Goal: Task Accomplishment & Management: Use online tool/utility

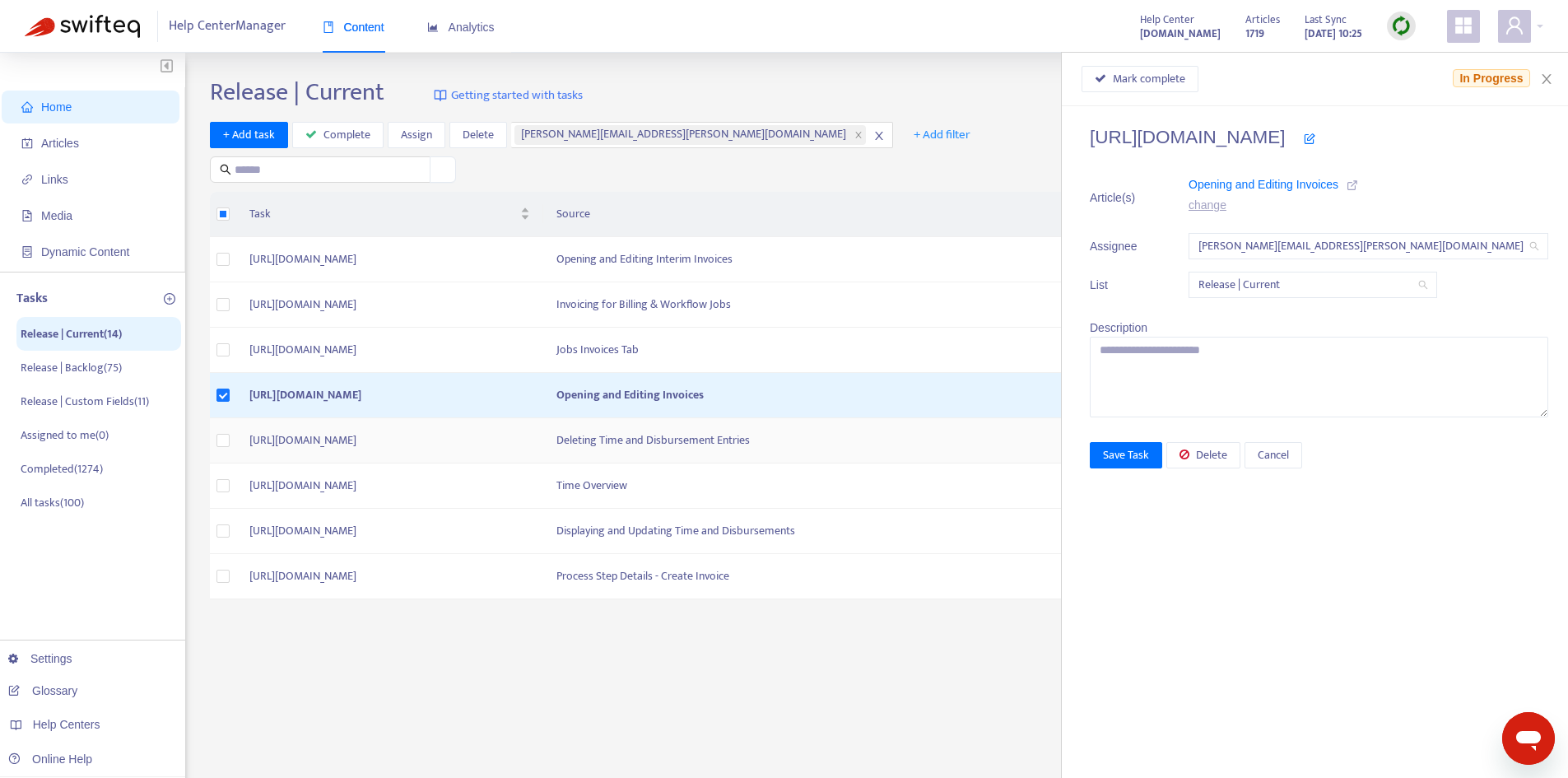
click at [544, 446] on td "[URL][DOMAIN_NAME]" at bounding box center [389, 441] width 307 height 45
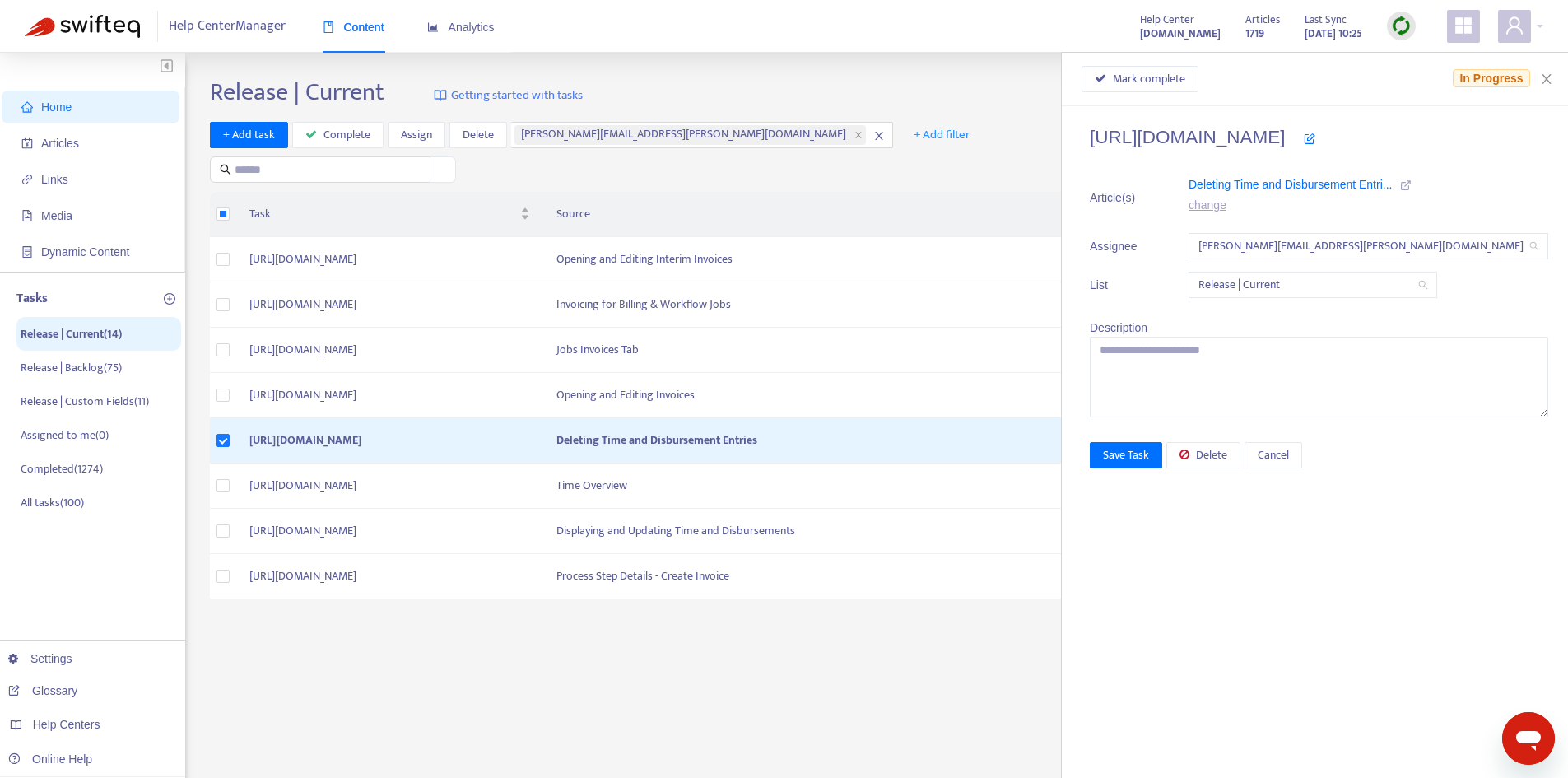
click at [1411, 192] on link at bounding box center [1405, 186] width 11 height 18
click at [1227, 456] on span "Delete" at bounding box center [1212, 455] width 31 height 18
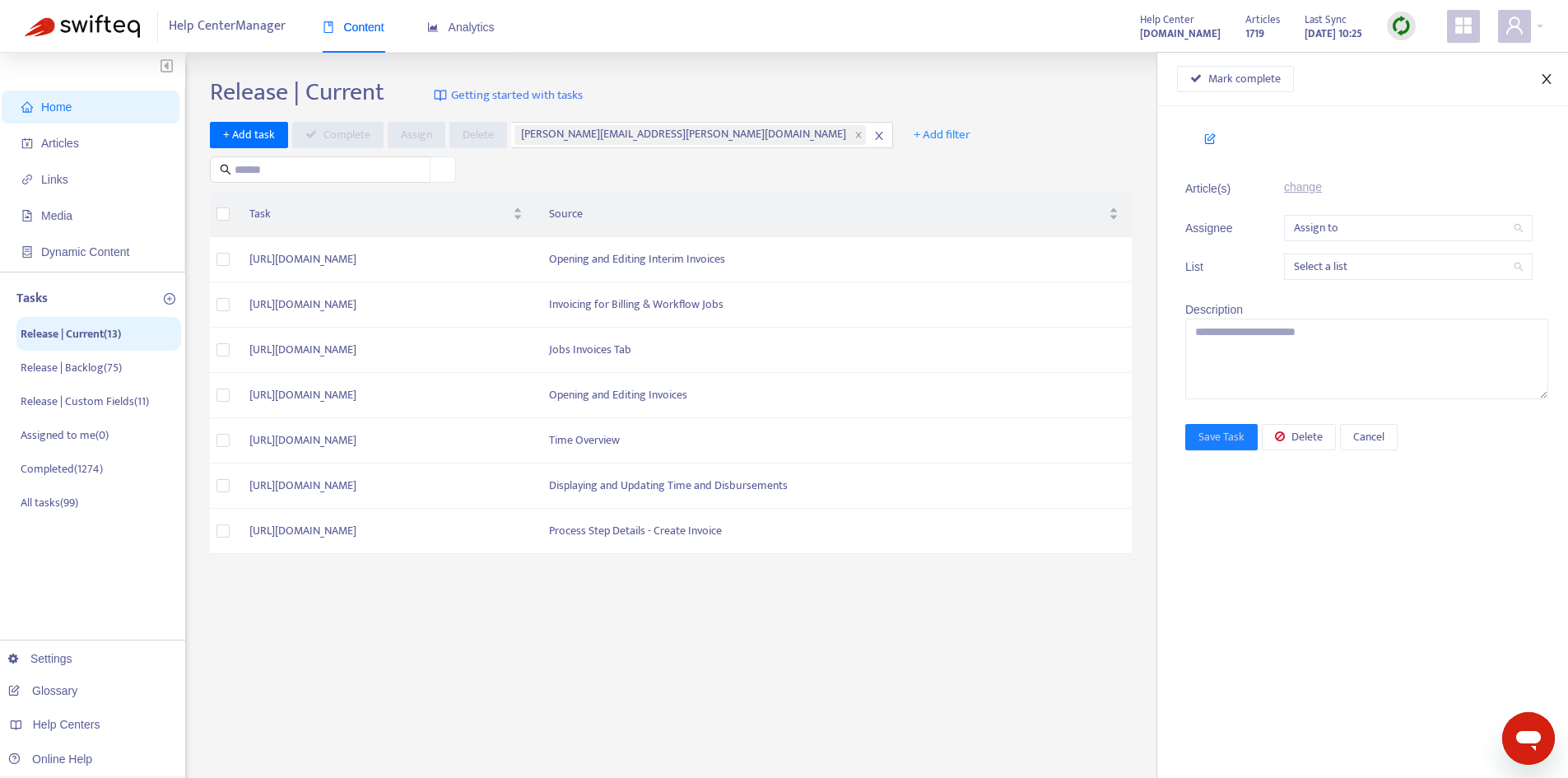
click at [1547, 82] on icon "close" at bounding box center [1546, 78] width 13 height 13
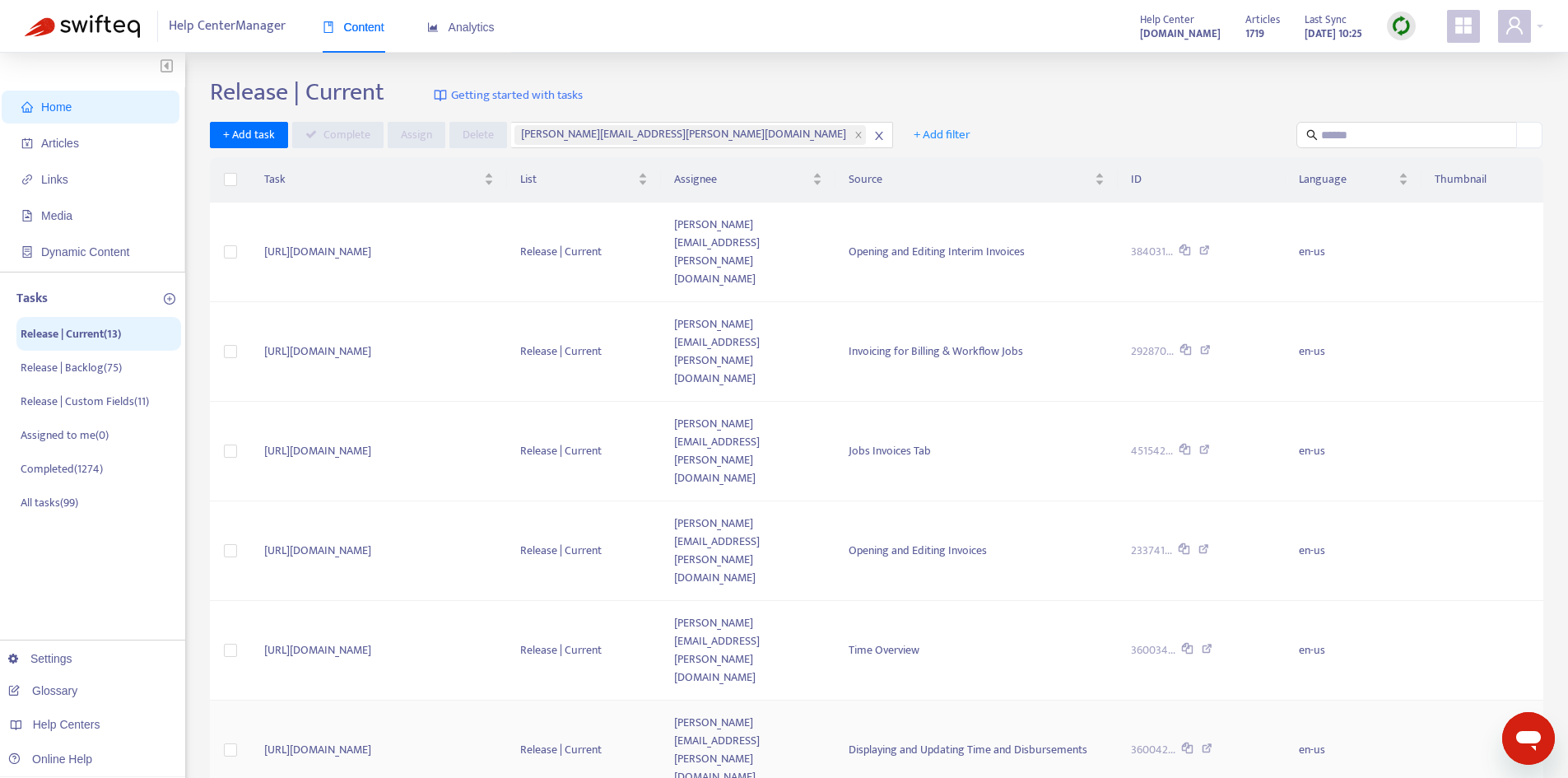
click at [835, 700] on td "[PERSON_NAME][EMAIL_ADDRESS][PERSON_NAME][DOMAIN_NAME]" at bounding box center [748, 750] width 174 height 99
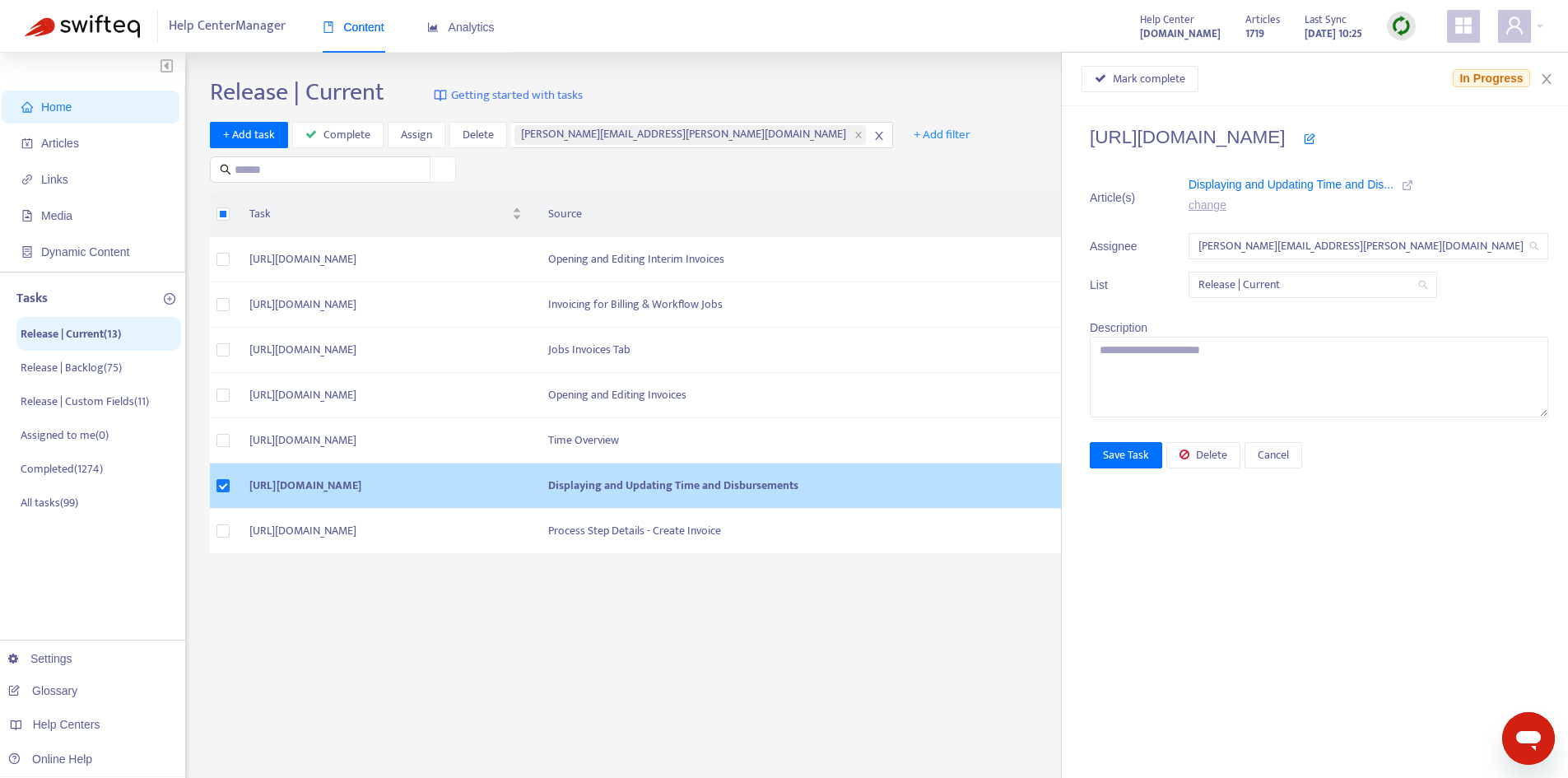
click at [1413, 185] on icon at bounding box center [1407, 185] width 11 height 11
click at [1240, 467] on button "Delete" at bounding box center [1203, 455] width 74 height 26
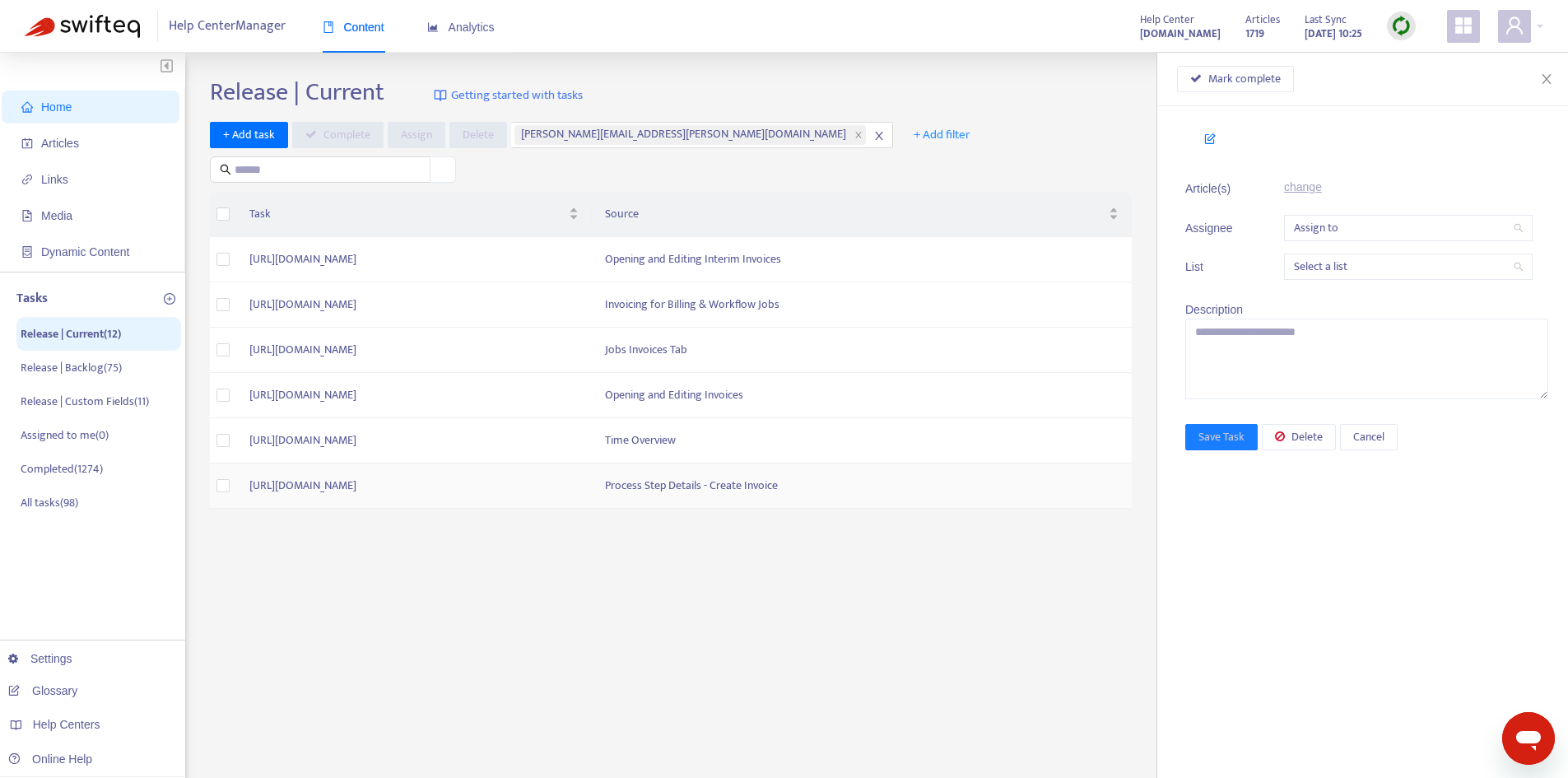
click at [591, 484] on td "[URL][DOMAIN_NAME]" at bounding box center [414, 486] width 355 height 45
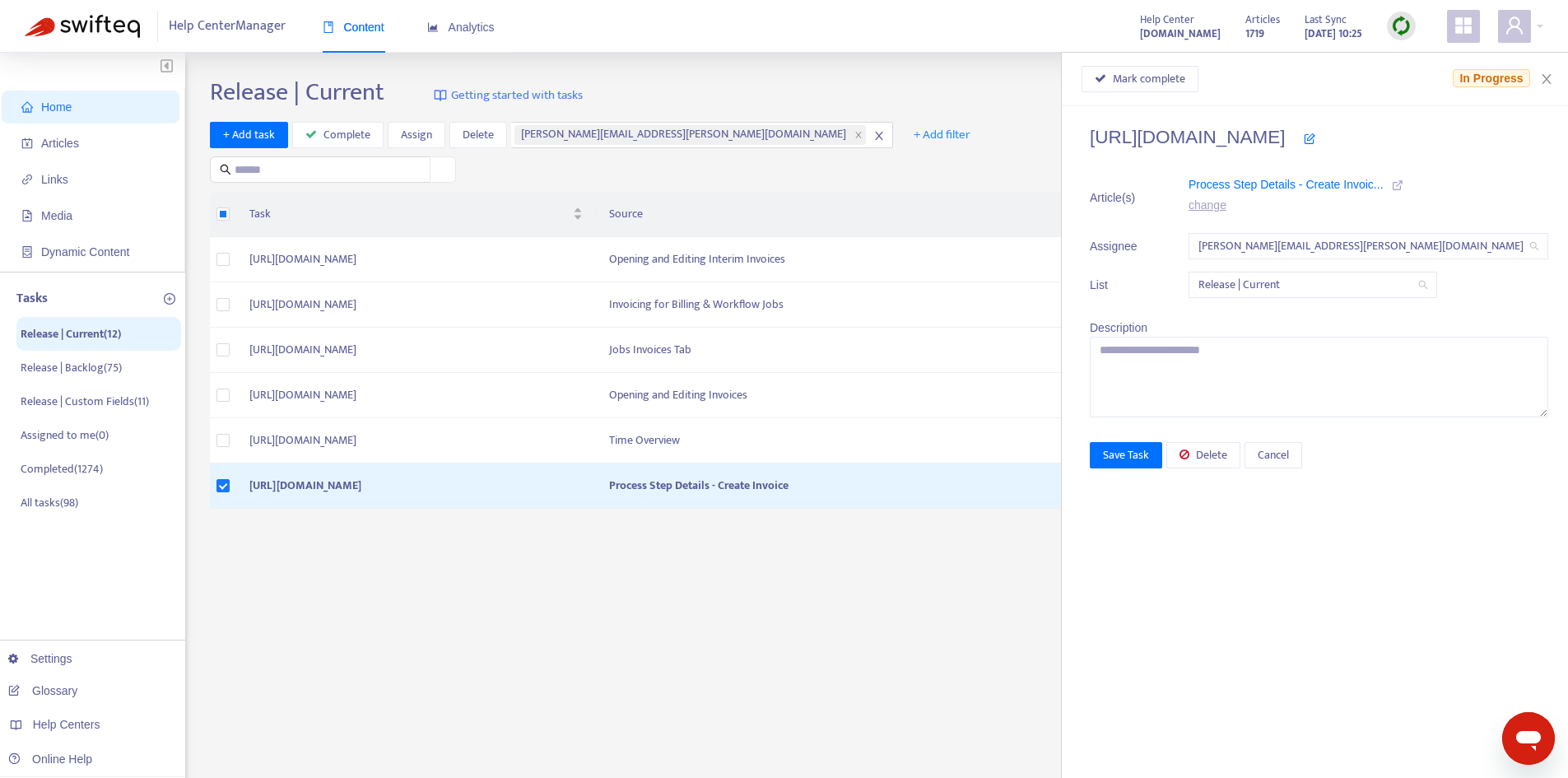
click at [1403, 183] on icon at bounding box center [1397, 185] width 11 height 11
drag, startPoint x: 1138, startPoint y: 138, endPoint x: 1523, endPoint y: 135, distance: 385.0
click at [1523, 135] on h4 "[URL][DOMAIN_NAME]" at bounding box center [1319, 138] width 458 height 23
copy h4 "[URL][DOMAIN_NAME]"
click at [1185, 74] on span "Mark complete" at bounding box center [1148, 78] width 72 height 18
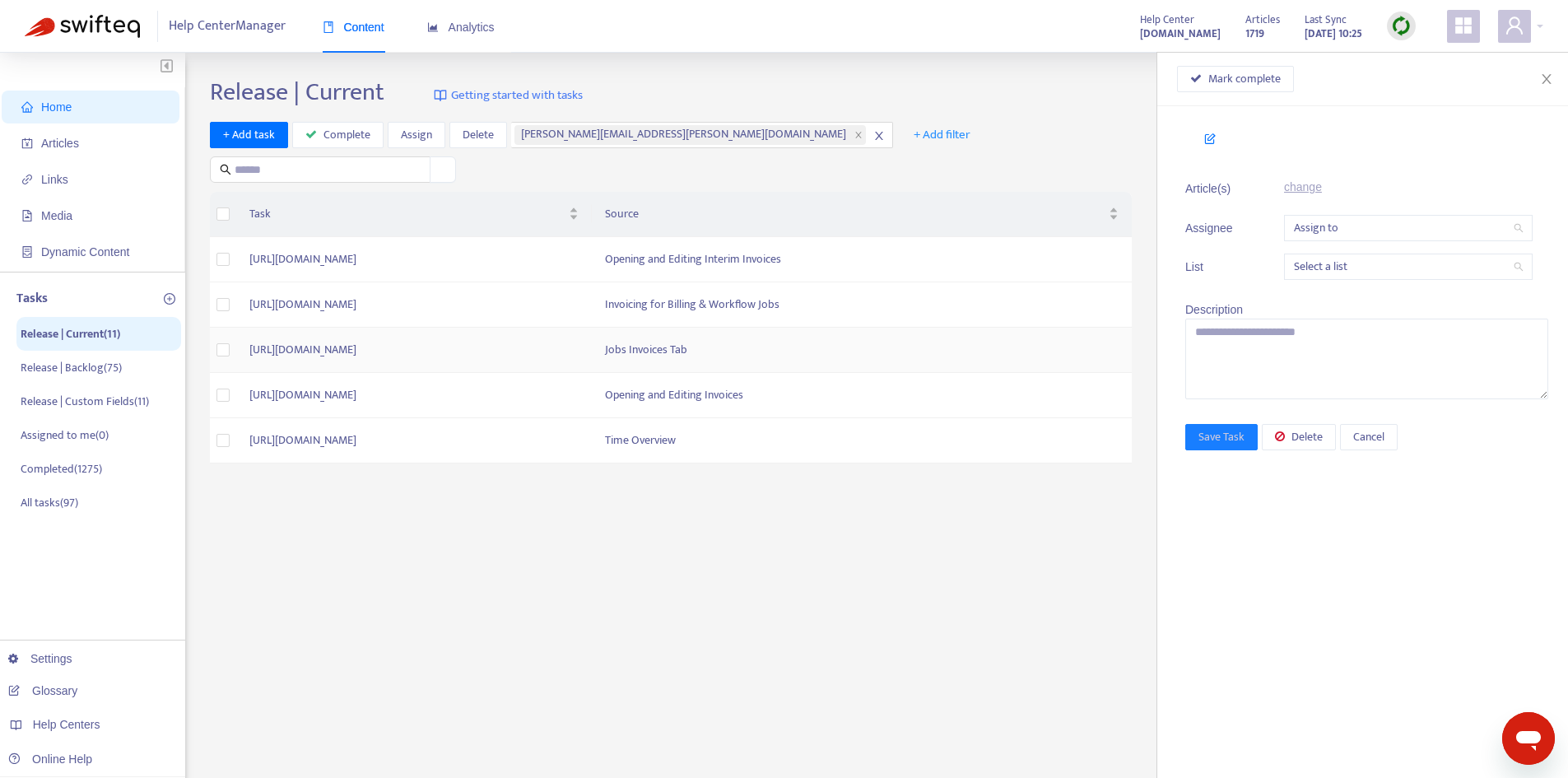
click at [815, 355] on td "Jobs Invoices Tab" at bounding box center [862, 350] width 540 height 45
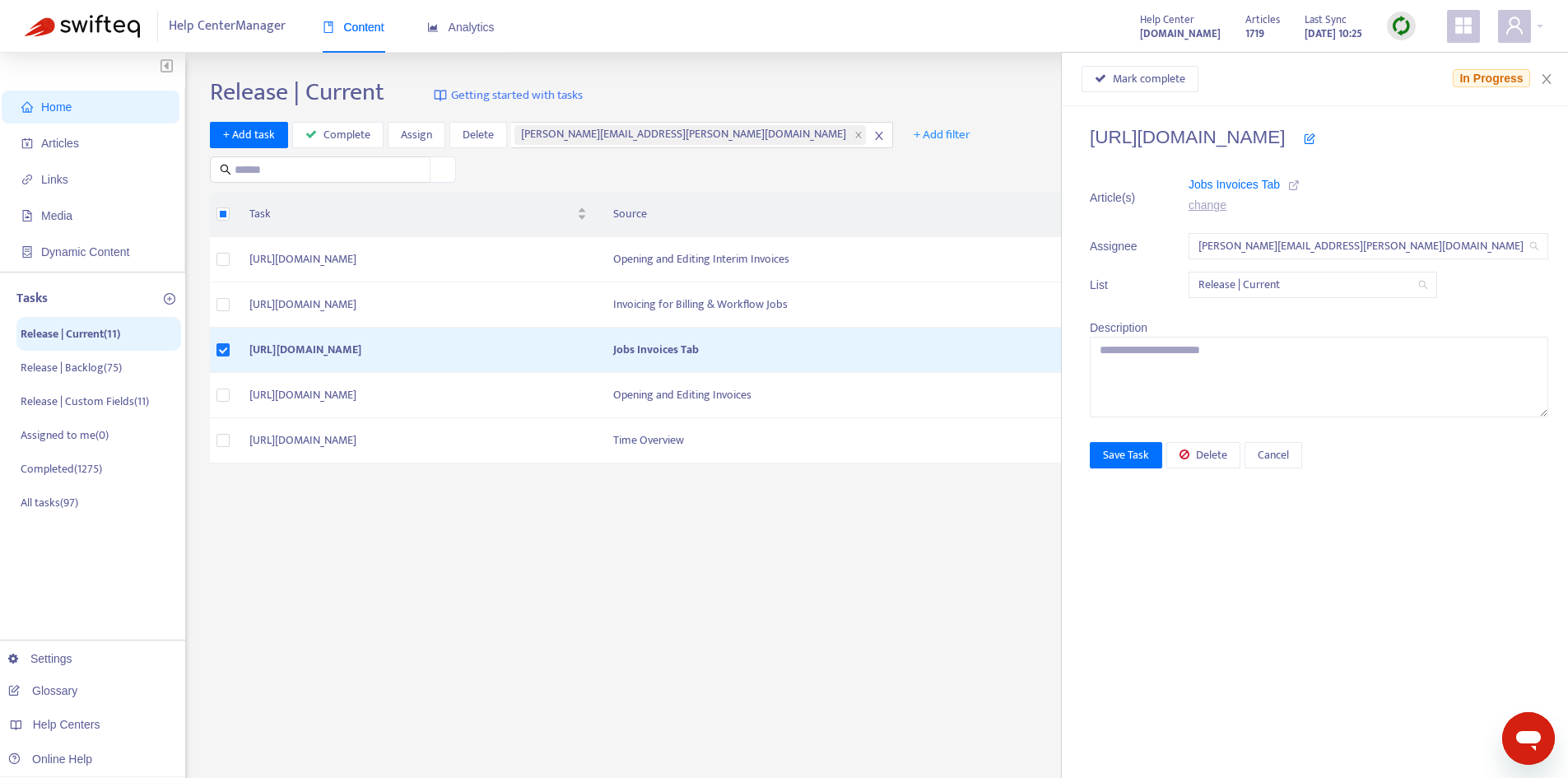
click at [1300, 190] on icon at bounding box center [1293, 185] width 11 height 11
click at [1227, 456] on span "Delete" at bounding box center [1212, 455] width 31 height 18
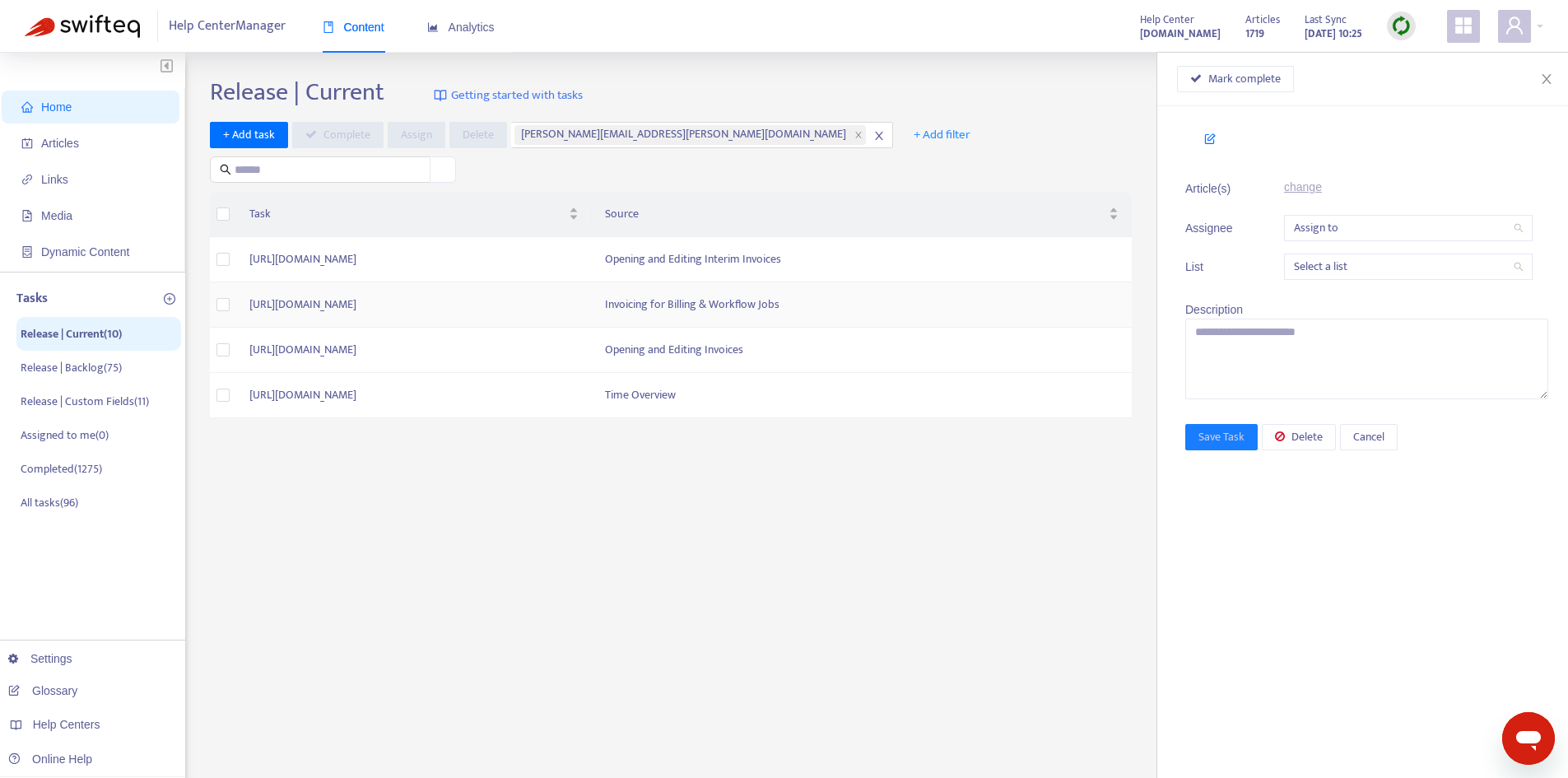
click at [930, 303] on td "Invoicing for Billing & Workflow Jobs" at bounding box center [862, 305] width 540 height 45
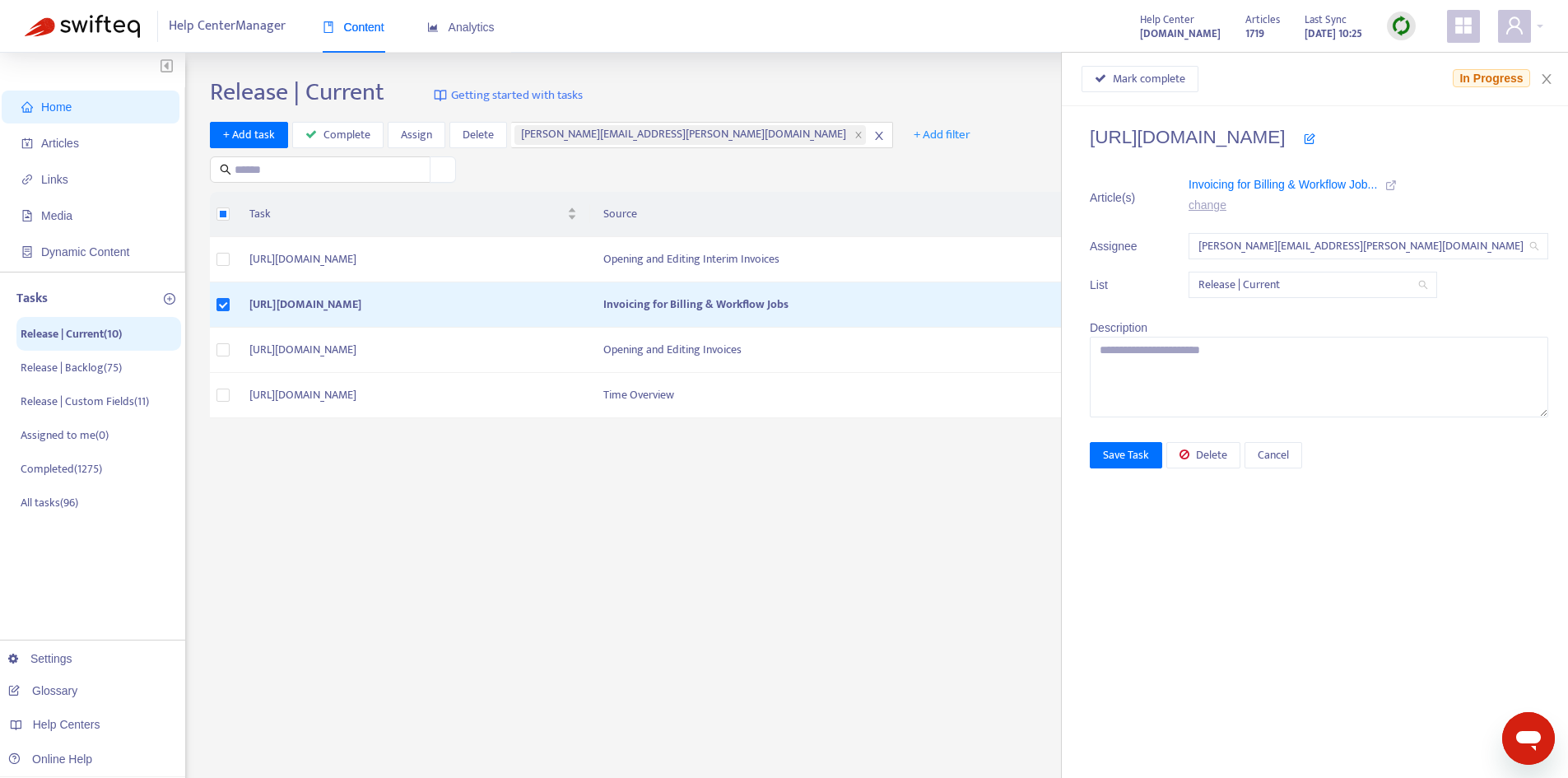
click at [1396, 182] on icon at bounding box center [1390, 185] width 11 height 11
drag, startPoint x: 1136, startPoint y: 135, endPoint x: 1514, endPoint y: 139, distance: 378.0
click at [1514, 139] on h4 "[URL][DOMAIN_NAME]" at bounding box center [1319, 138] width 458 height 23
copy h4 "[URL][DOMAIN_NAME]"
click at [1169, 86] on span "Mark complete" at bounding box center [1148, 78] width 72 height 18
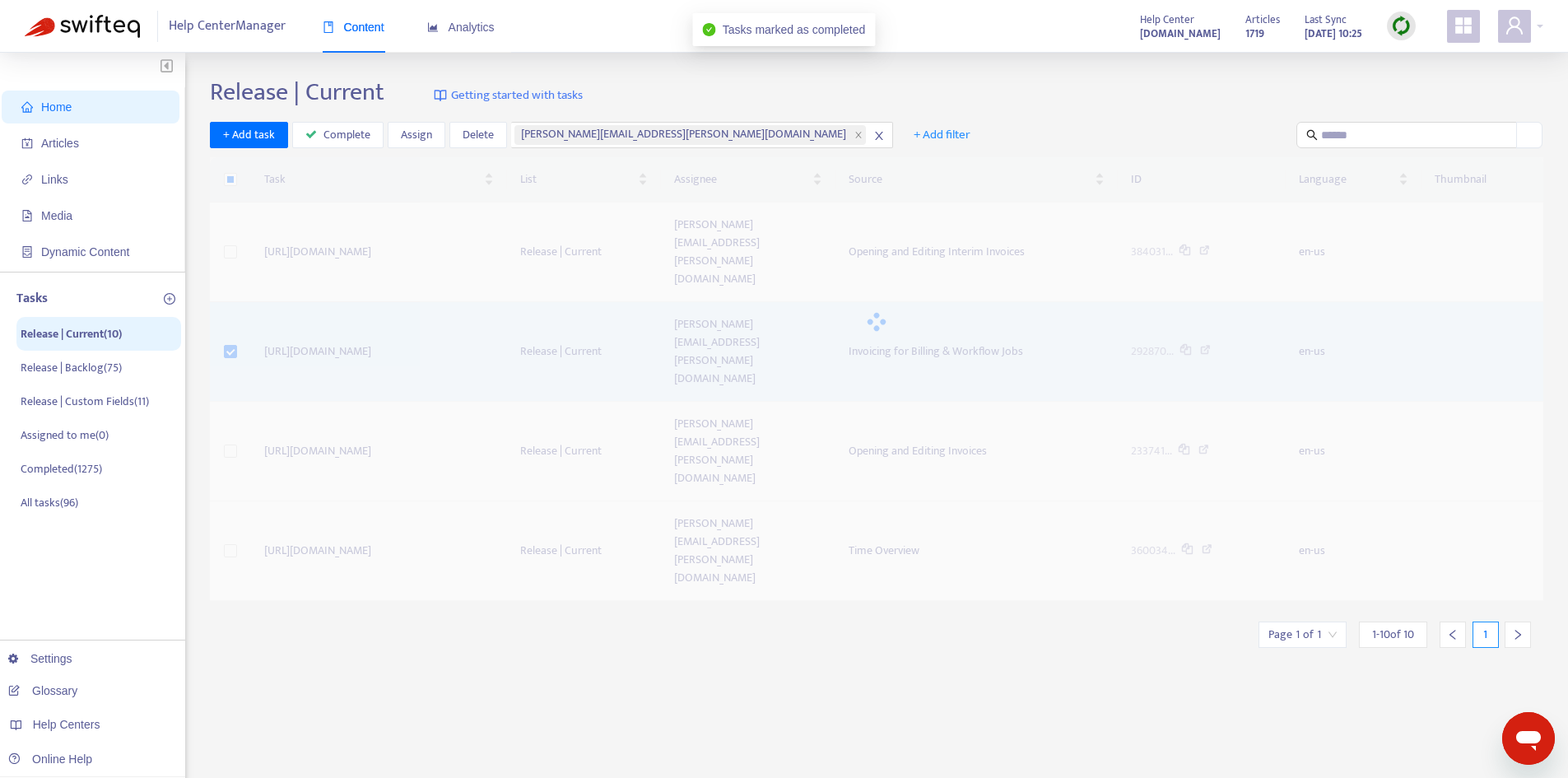
click at [1169, 86] on div "Release | Current Getting started with tasks" at bounding box center [876, 96] width 1333 height 37
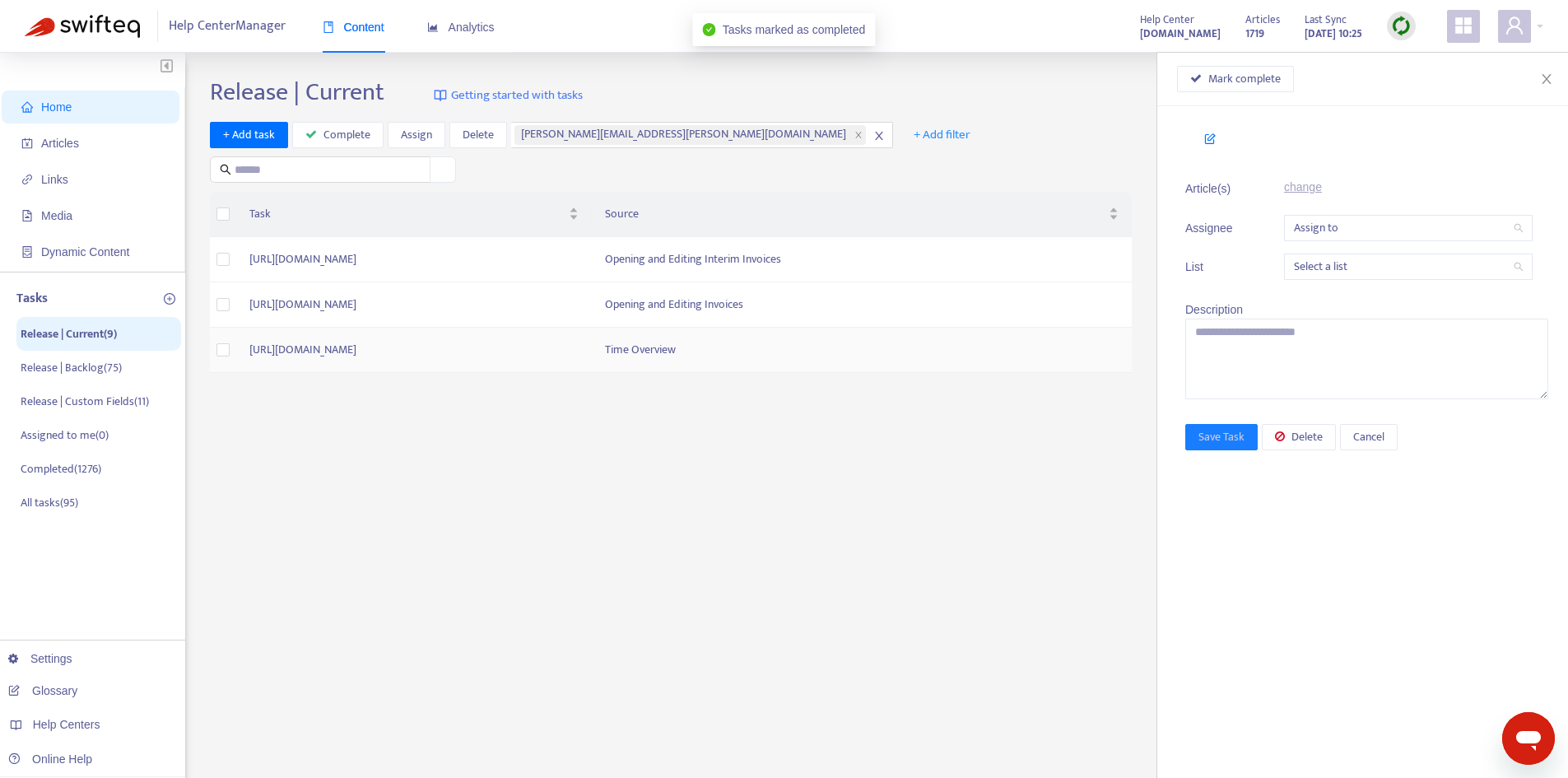
click at [581, 346] on td "[URL][DOMAIN_NAME]" at bounding box center [414, 350] width 355 height 45
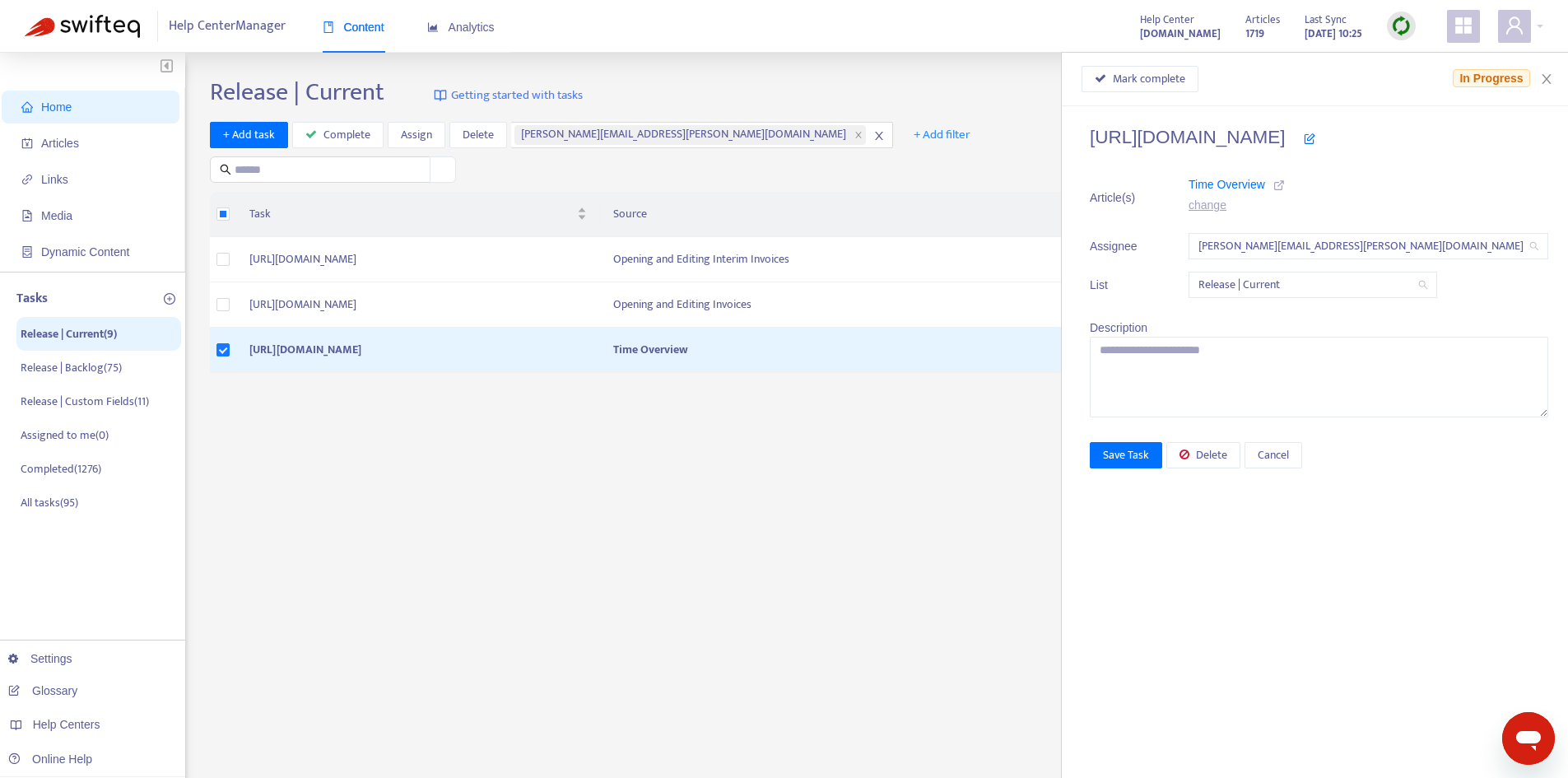
drag, startPoint x: 1323, startPoint y: 180, endPoint x: 1270, endPoint y: 194, distance: 54.8
click at [1265, 194] on div "Time Overview change" at bounding box center [1227, 194] width 77 height 39
click at [1285, 186] on icon at bounding box center [1278, 185] width 11 height 11
